Goal: Navigation & Orientation: Find specific page/section

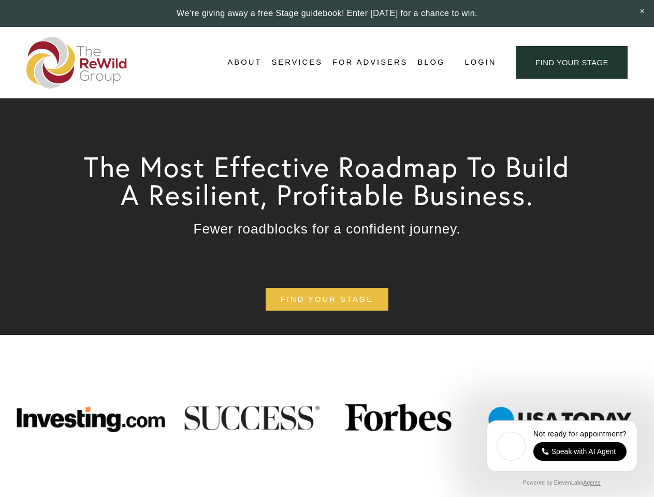
click at [479, 63] on span "Login" at bounding box center [480, 62] width 32 height 14
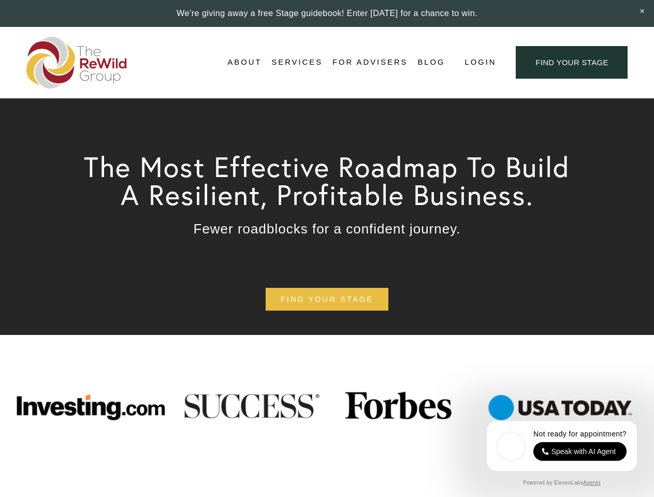
click at [479, 63] on span "Login" at bounding box center [480, 62] width 32 height 14
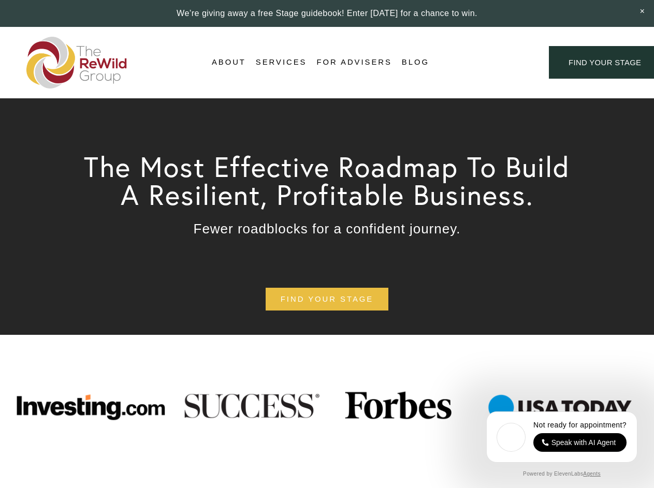
click at [489, 63] on div "Login Account" at bounding box center [489, 62] width 80 height 14
